Goal: Task Accomplishment & Management: Manage account settings

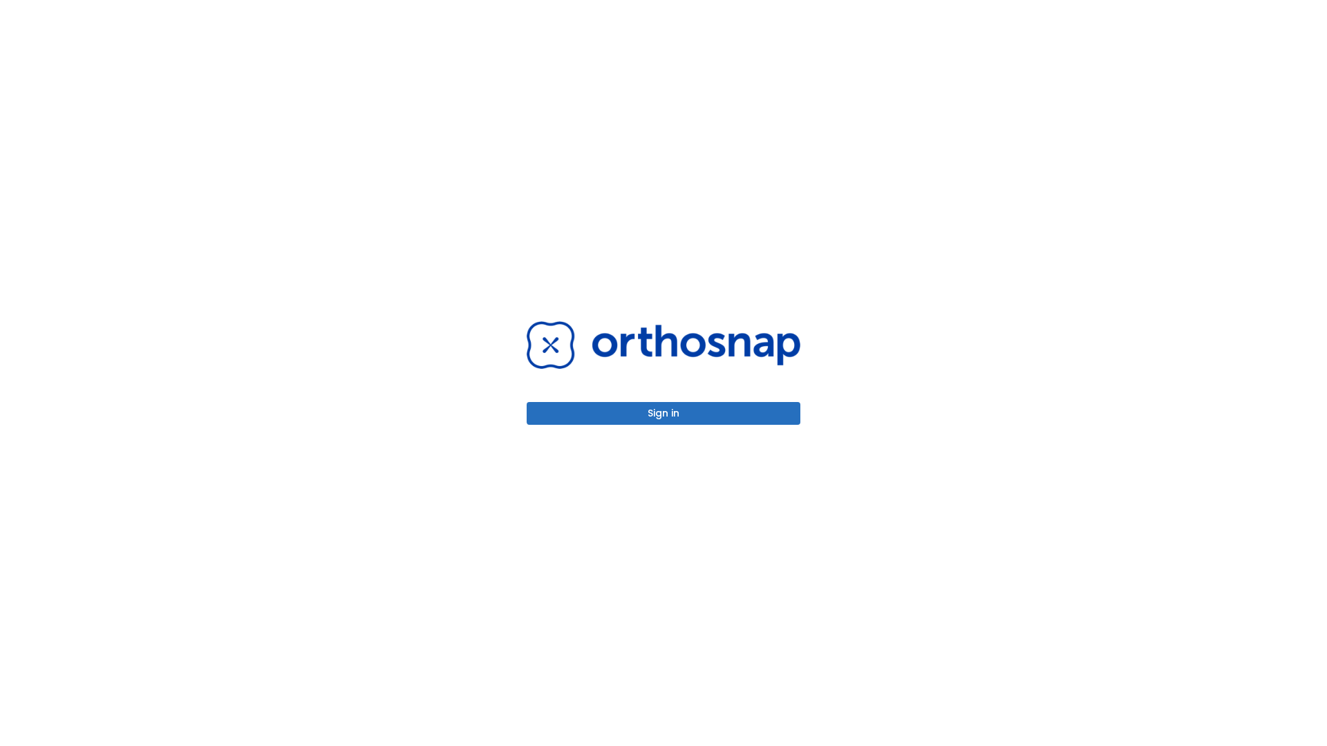
click at [663, 413] on button "Sign in" at bounding box center [664, 413] width 274 height 23
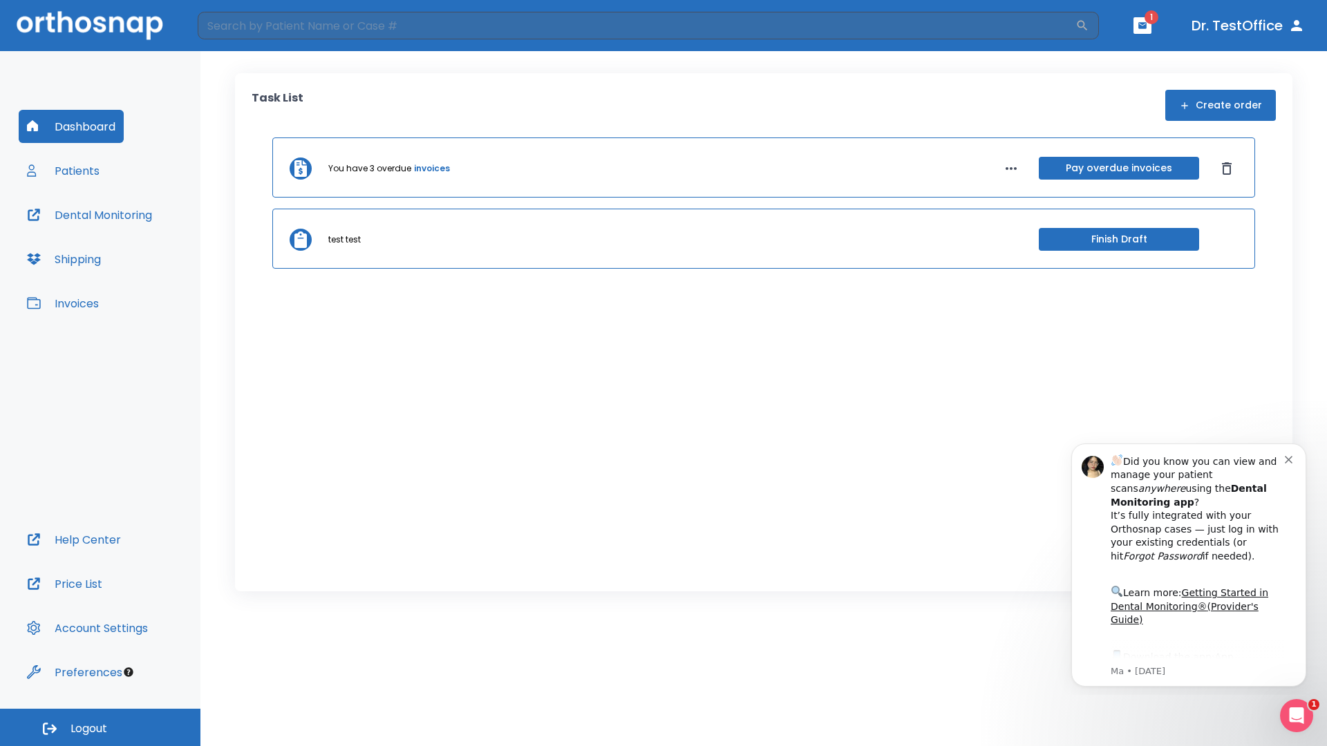
click at [100, 728] on span "Logout" at bounding box center [88, 729] width 37 height 15
